Goal: Book appointment/travel/reservation

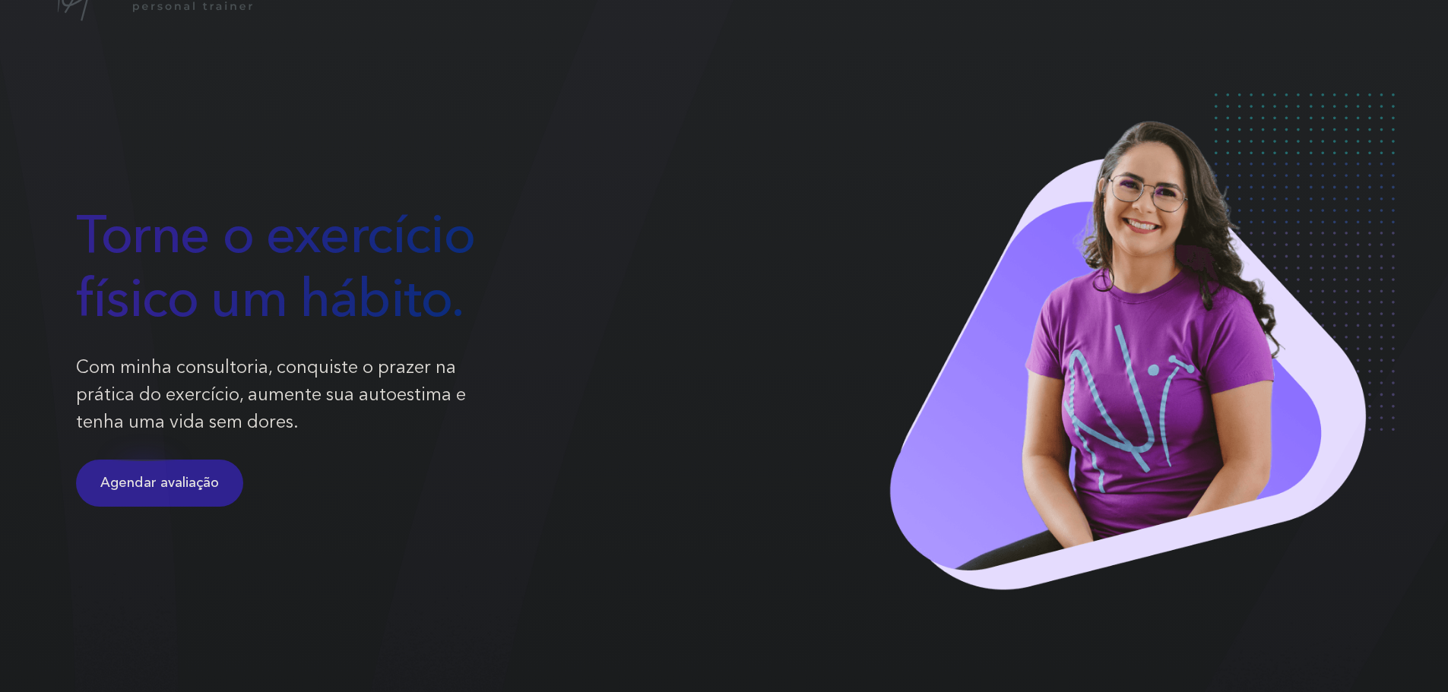
scroll to position [228, 0]
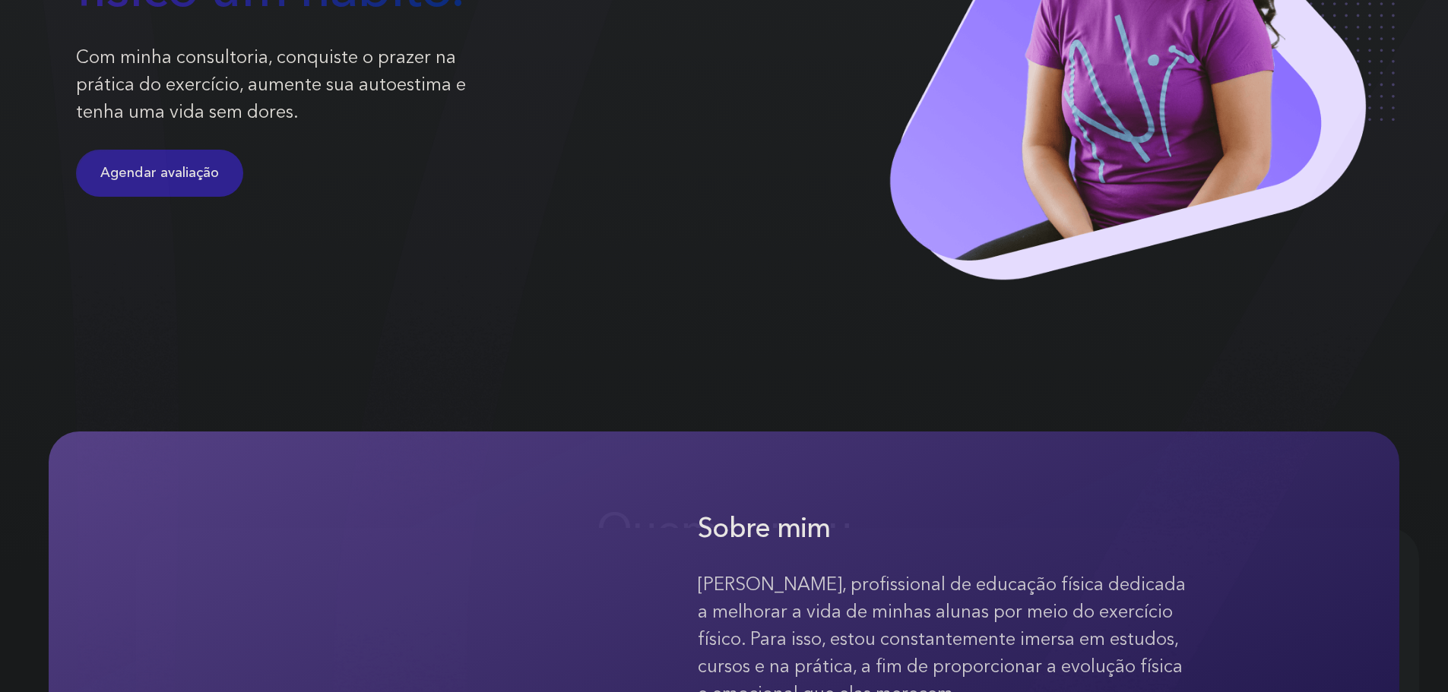
scroll to position [76, 0]
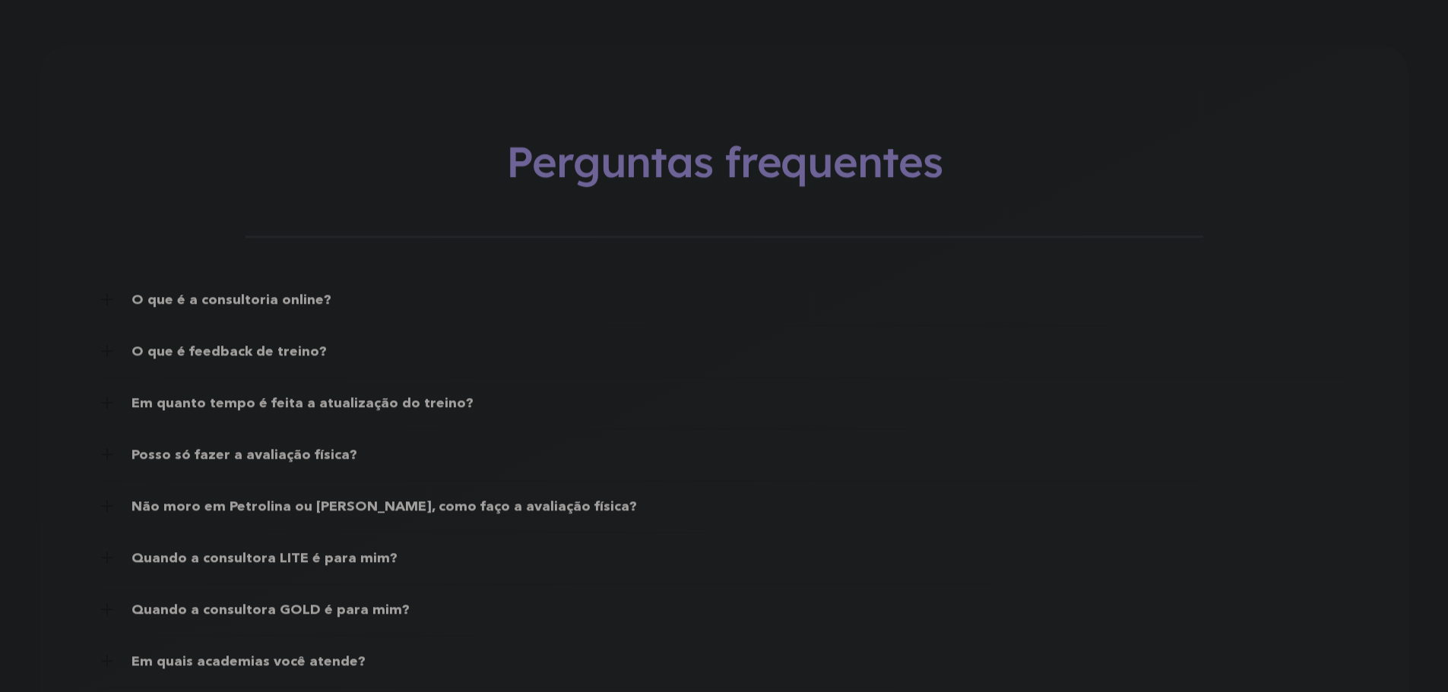
scroll to position [8360, 0]
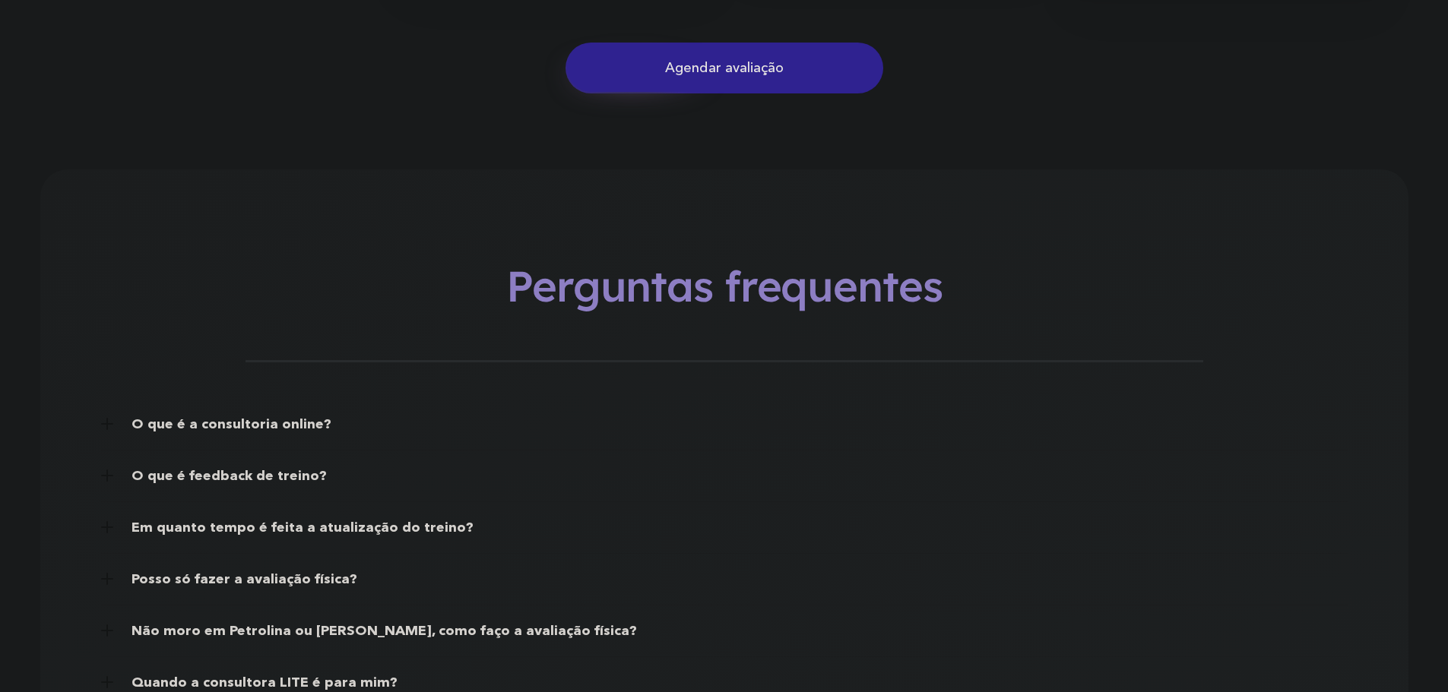
click at [695, 76] on p "Agendar avaliação" at bounding box center [724, 68] width 119 height 17
